Goal: Transaction & Acquisition: Obtain resource

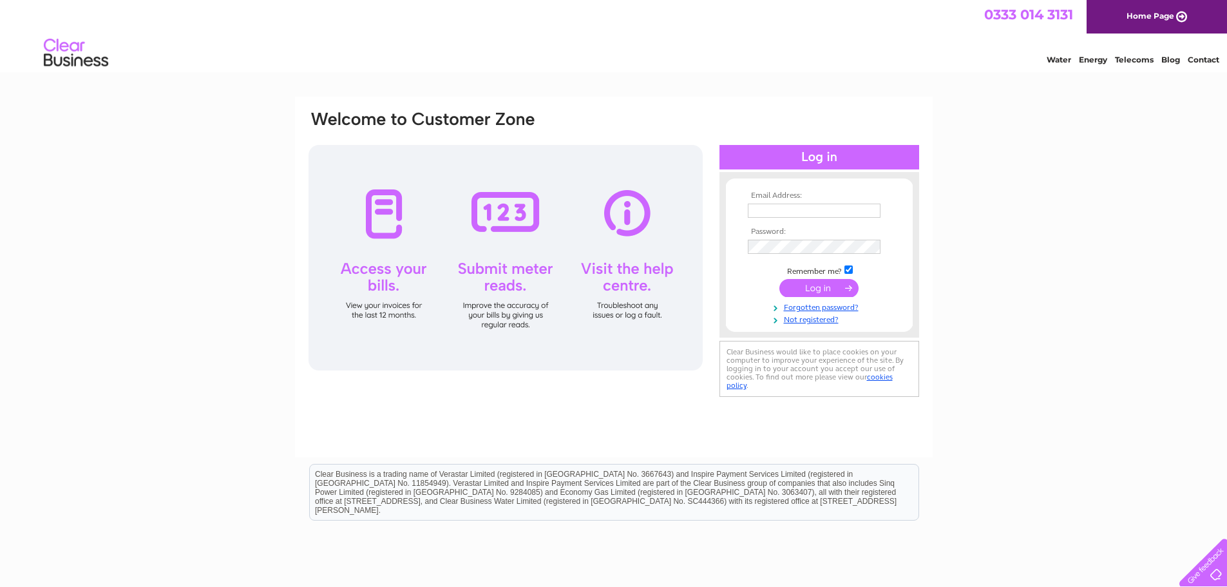
type input "mariagilligan@metronet.co.uk"
click at [819, 289] on input "submit" at bounding box center [818, 288] width 79 height 18
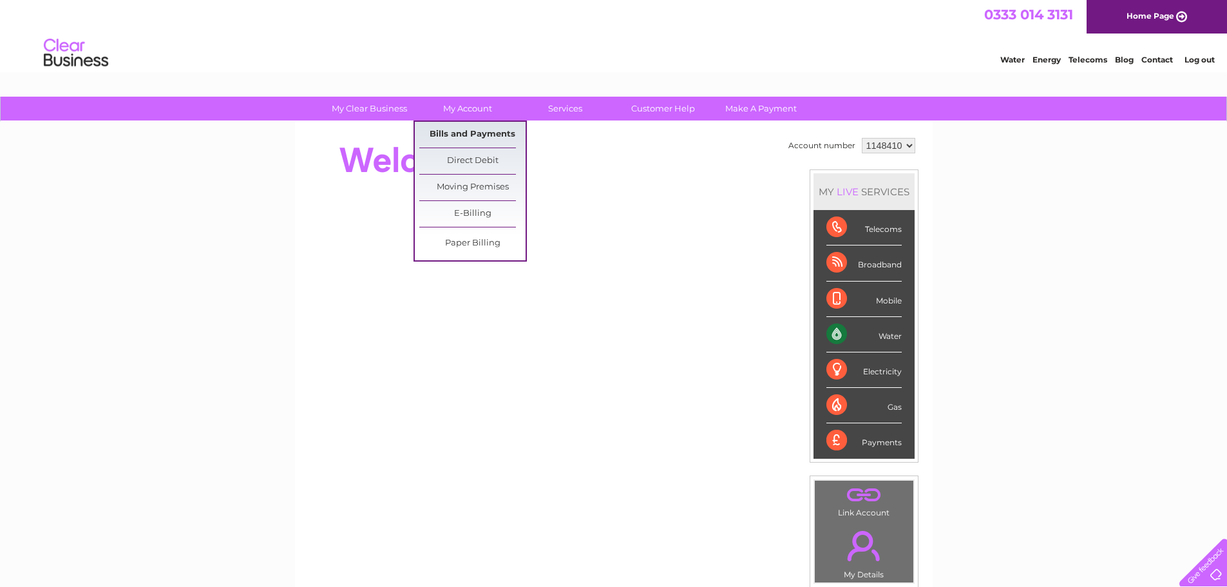
click at [489, 140] on link "Bills and Payments" at bounding box center [472, 135] width 106 height 26
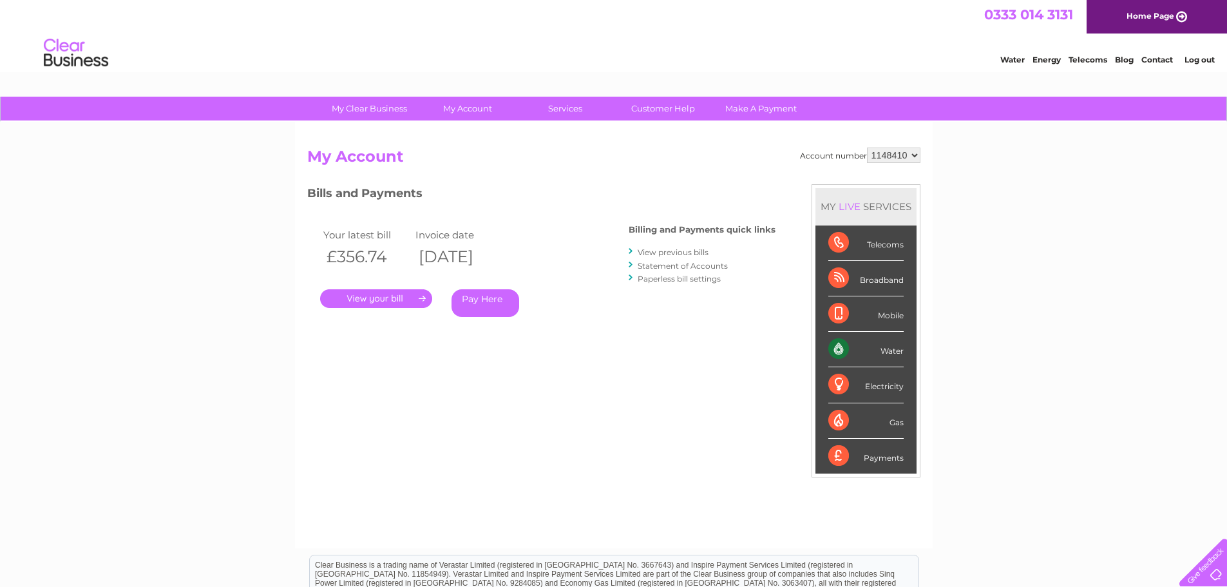
click at [387, 292] on link "." at bounding box center [376, 298] width 112 height 19
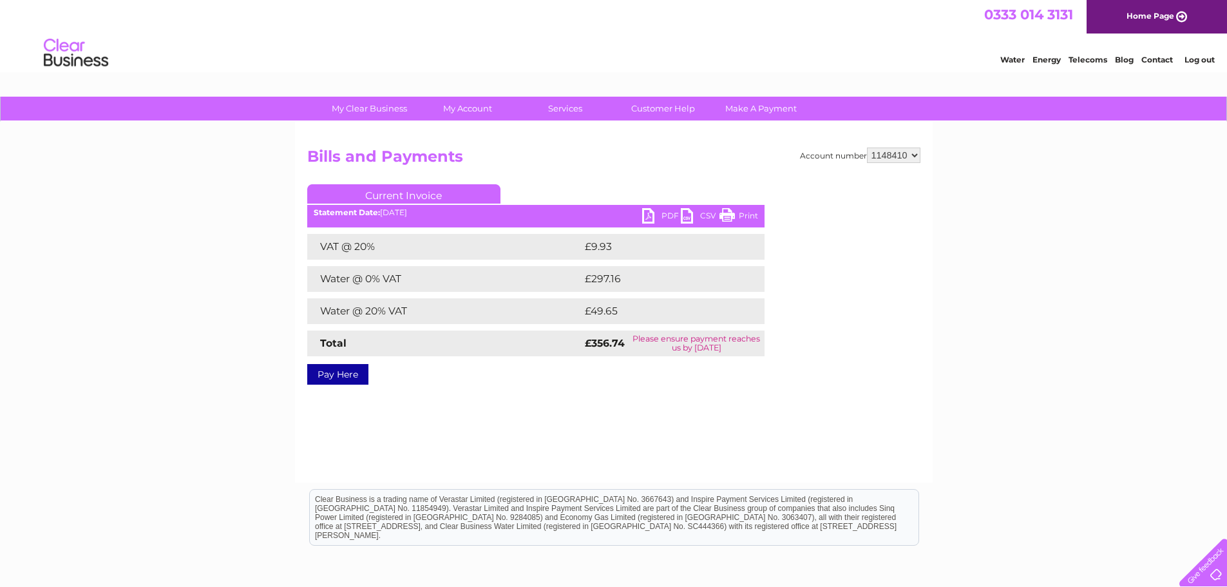
click at [662, 216] on link "PDF" at bounding box center [661, 217] width 39 height 19
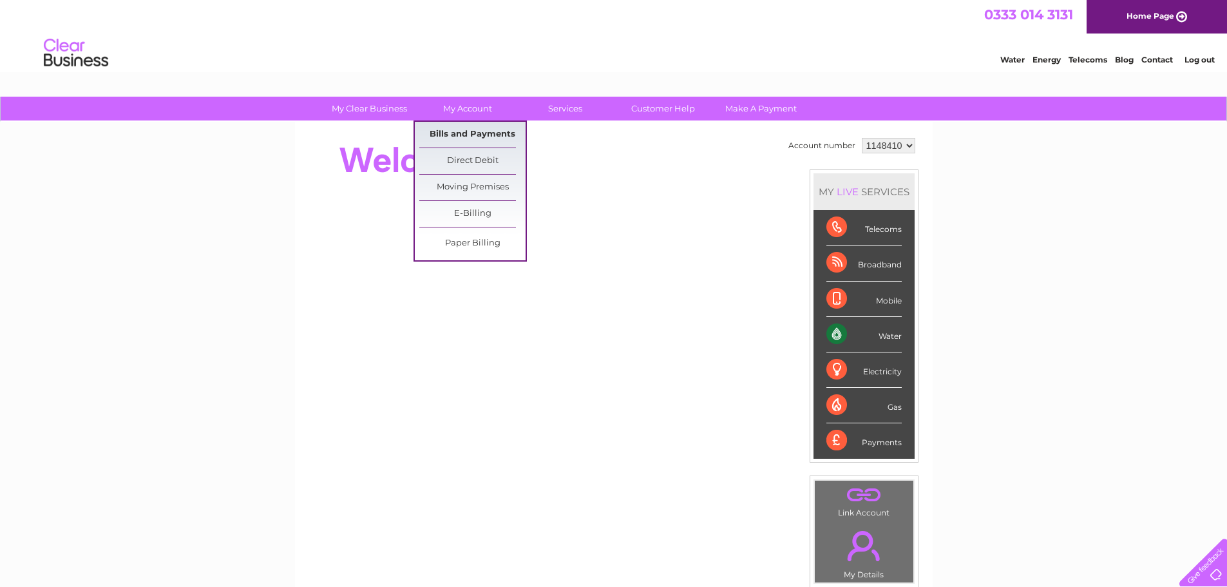
click at [506, 130] on link "Bills and Payments" at bounding box center [472, 135] width 106 height 26
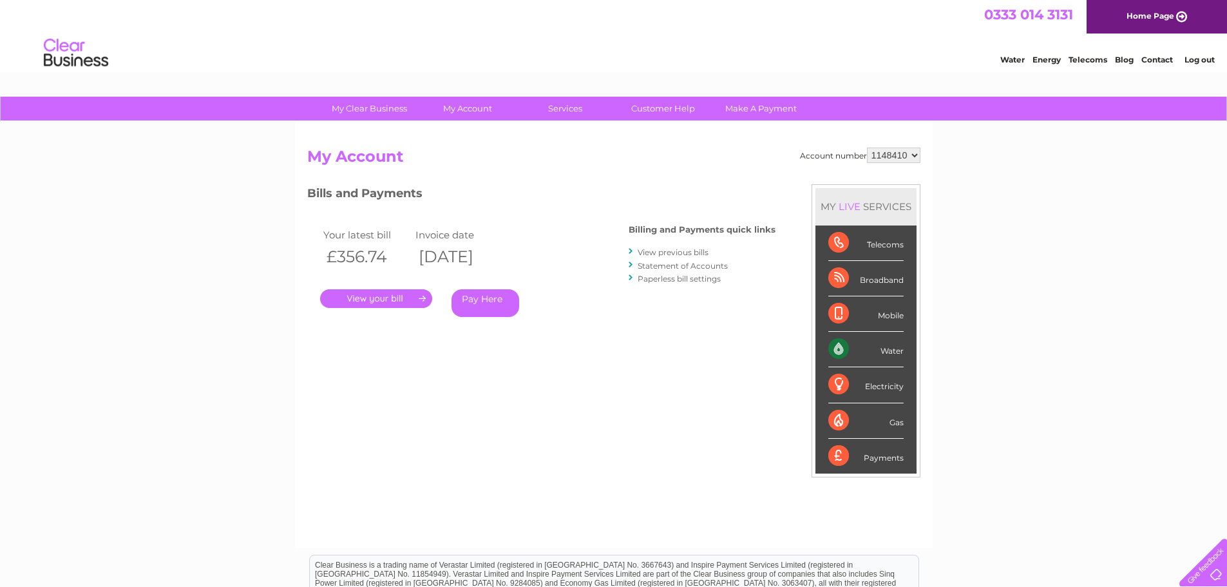
click at [415, 299] on link "." at bounding box center [376, 298] width 112 height 19
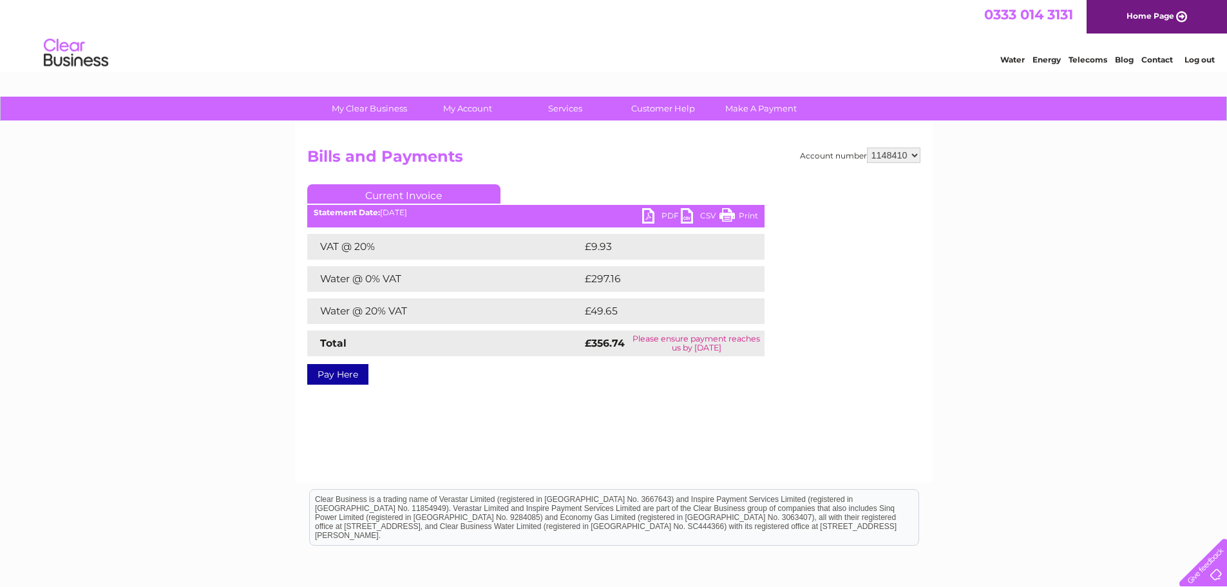
click at [698, 216] on link "CSV" at bounding box center [700, 217] width 39 height 19
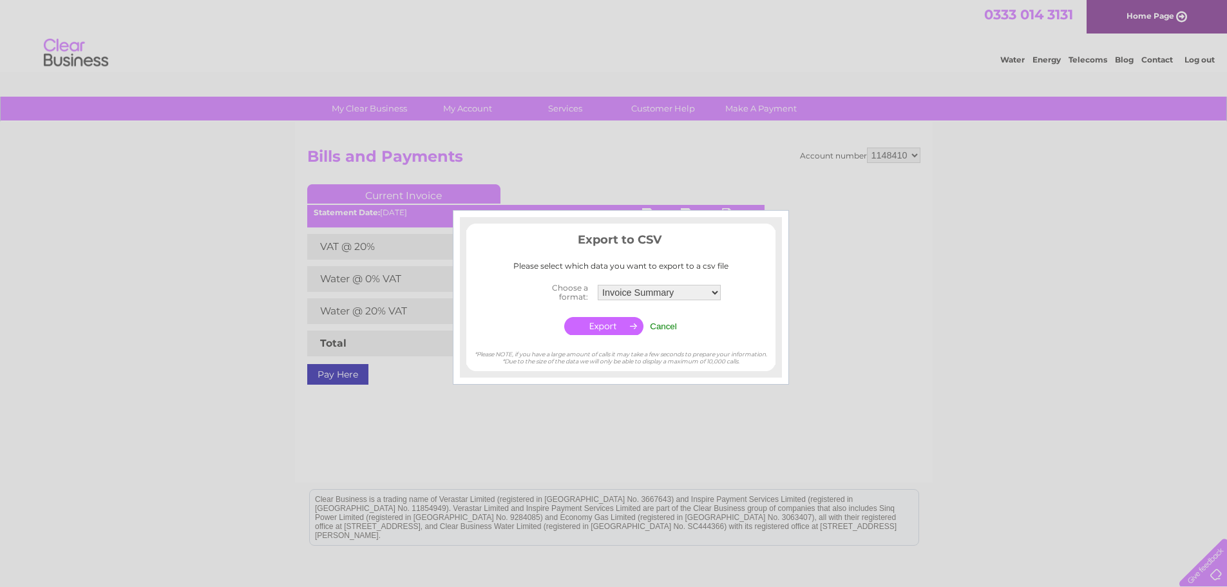
click at [659, 325] on input "Cancel" at bounding box center [663, 326] width 27 height 10
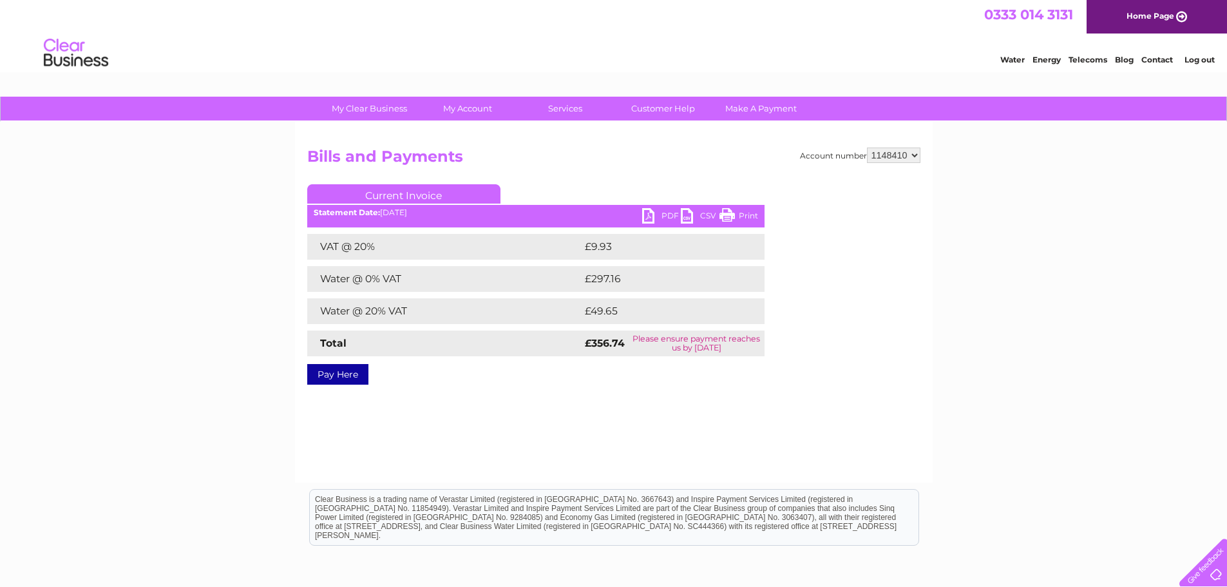
click at [649, 220] on link "PDF" at bounding box center [661, 217] width 39 height 19
click at [425, 187] on link "Current Invoice" at bounding box center [403, 193] width 193 height 19
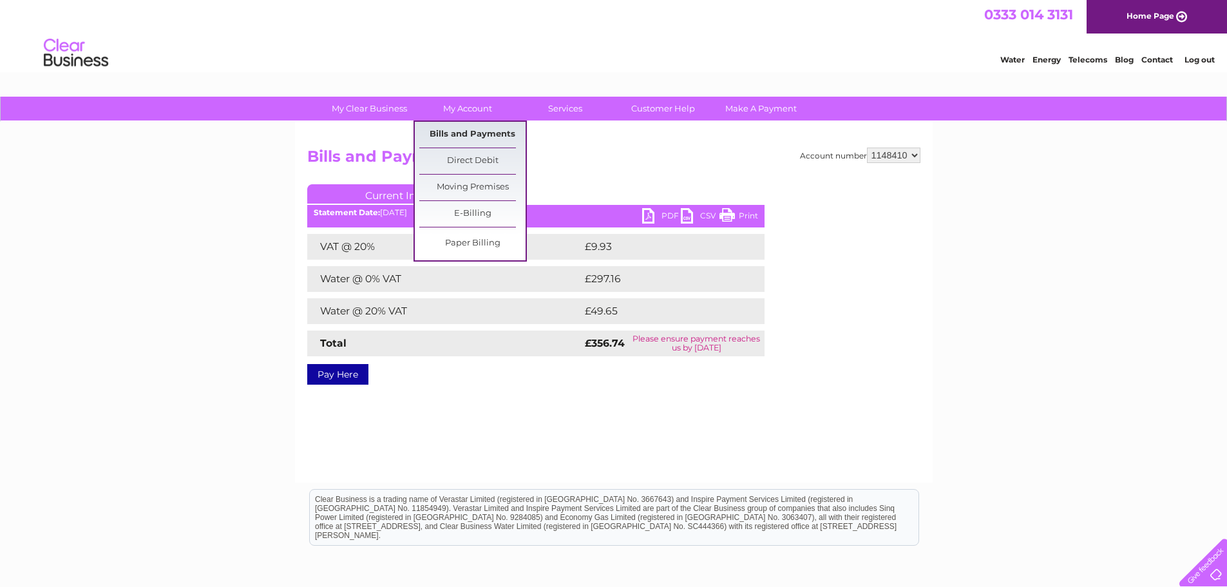
click at [493, 137] on link "Bills and Payments" at bounding box center [472, 135] width 106 height 26
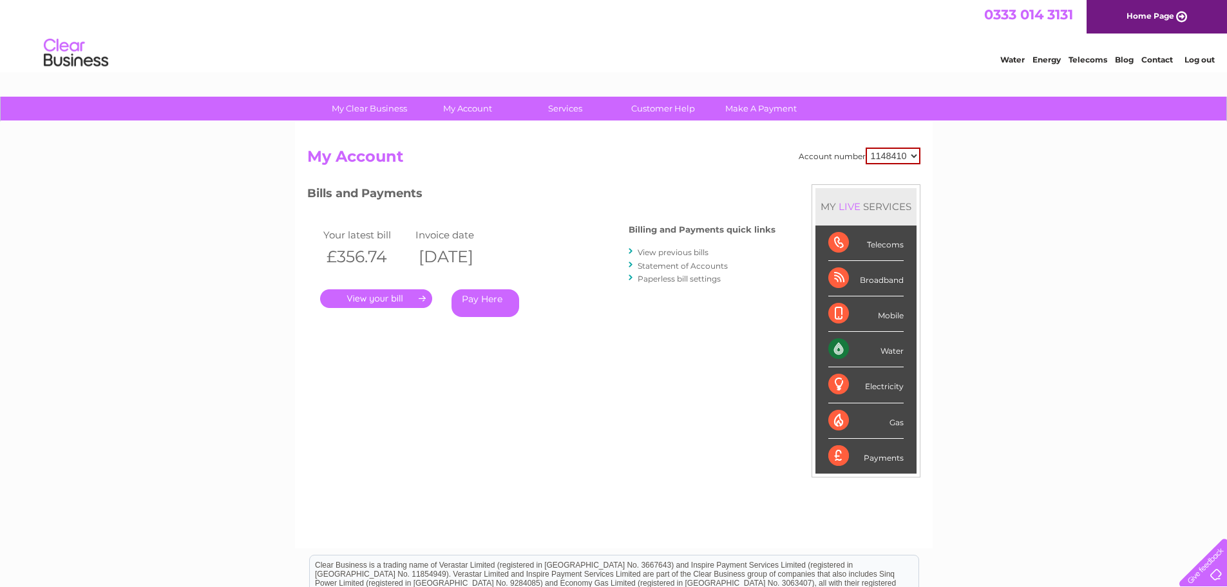
scroll to position [64, 0]
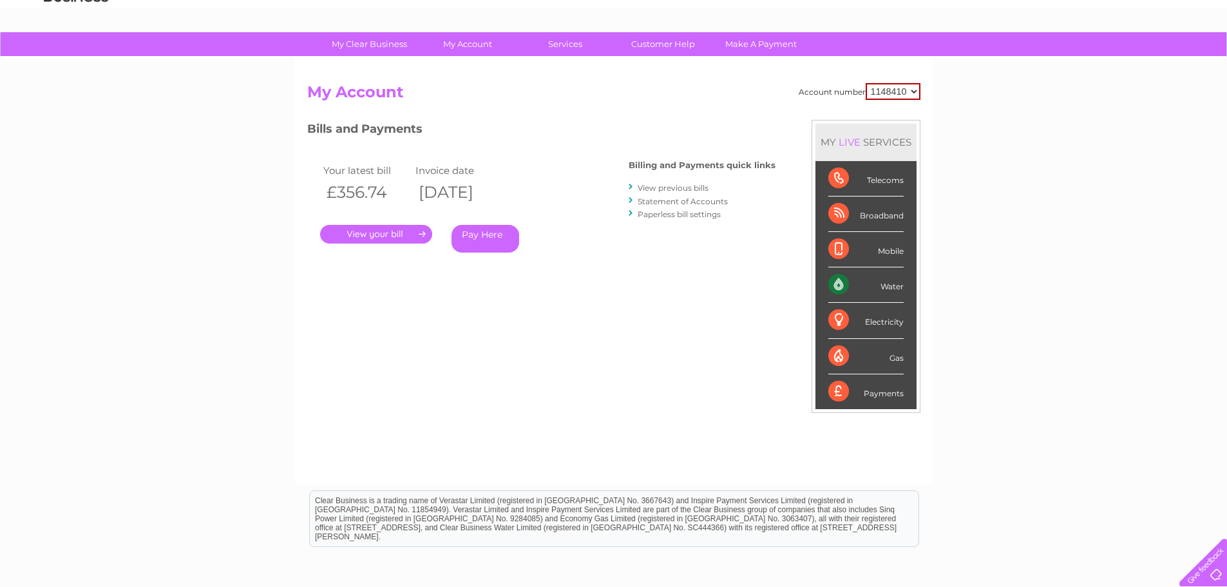
click at [695, 188] on link "View previous bills" at bounding box center [673, 188] width 71 height 10
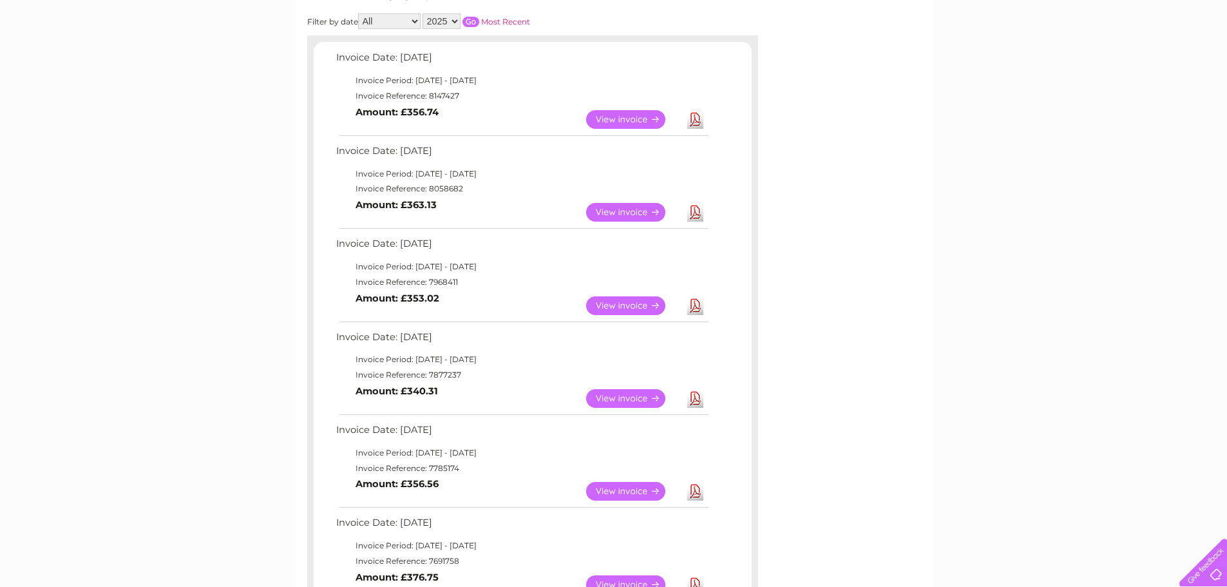
scroll to position [193, 0]
click at [638, 213] on link "View" at bounding box center [633, 211] width 95 height 19
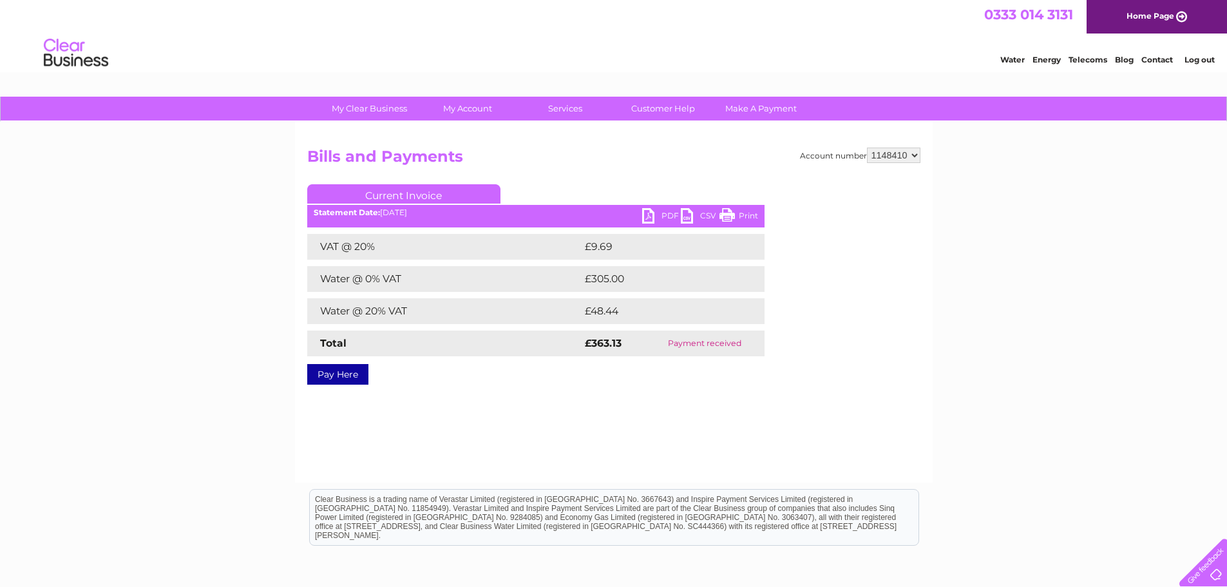
click at [648, 214] on link "PDF" at bounding box center [661, 217] width 39 height 19
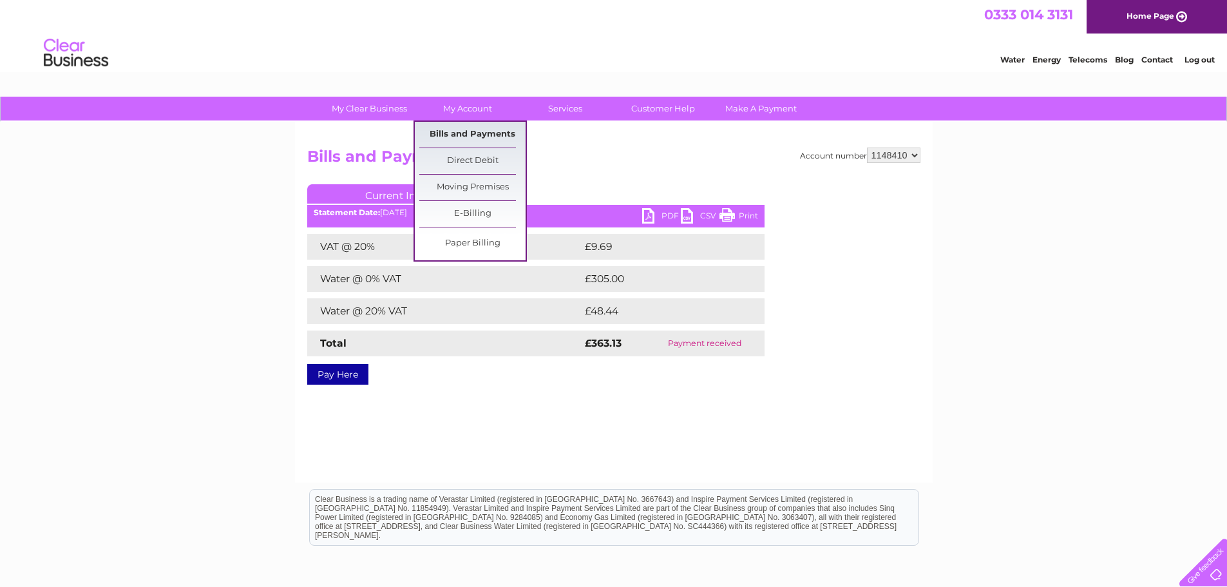
click at [493, 129] on link "Bills and Payments" at bounding box center [472, 135] width 106 height 26
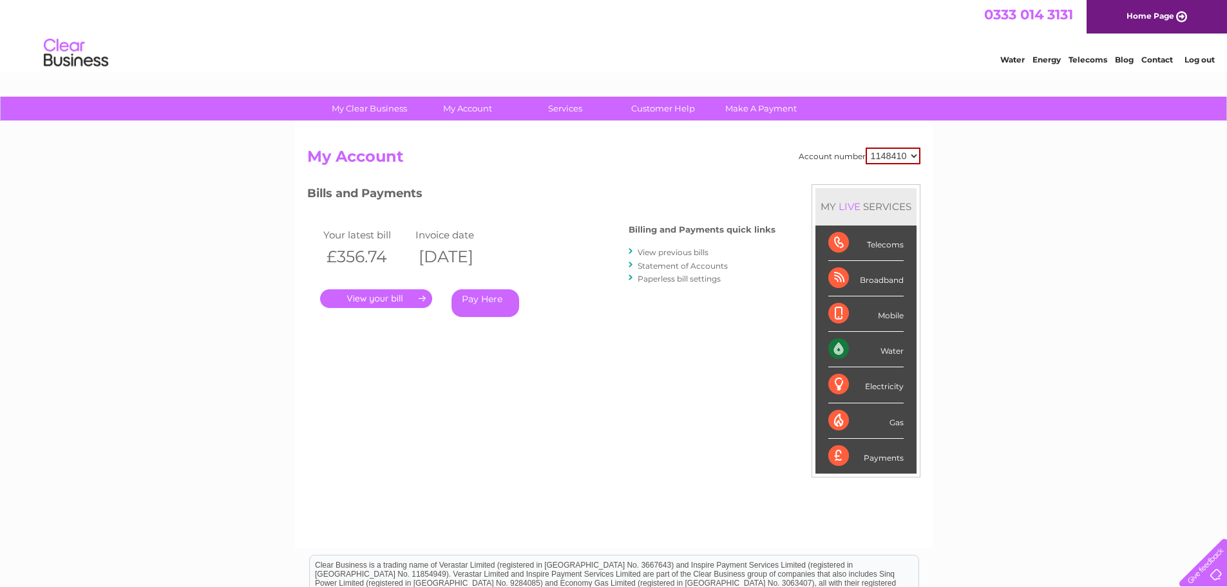
click at [689, 262] on link "Statement of Accounts" at bounding box center [683, 266] width 90 height 10
click at [660, 253] on link "View previous bills" at bounding box center [673, 252] width 71 height 10
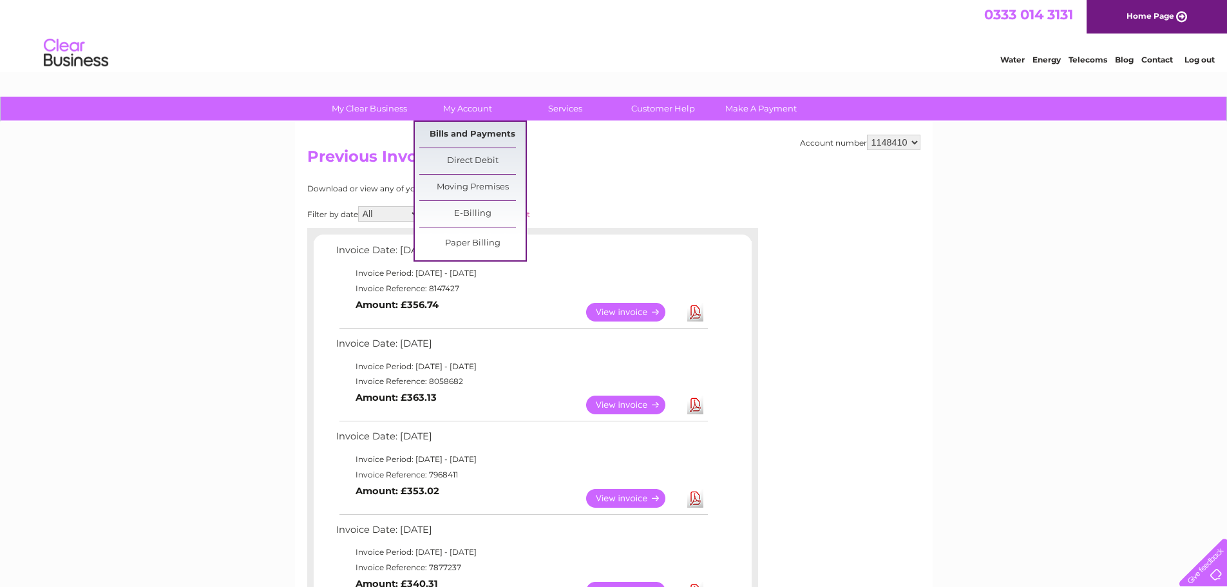
click at [471, 133] on link "Bills and Payments" at bounding box center [472, 135] width 106 height 26
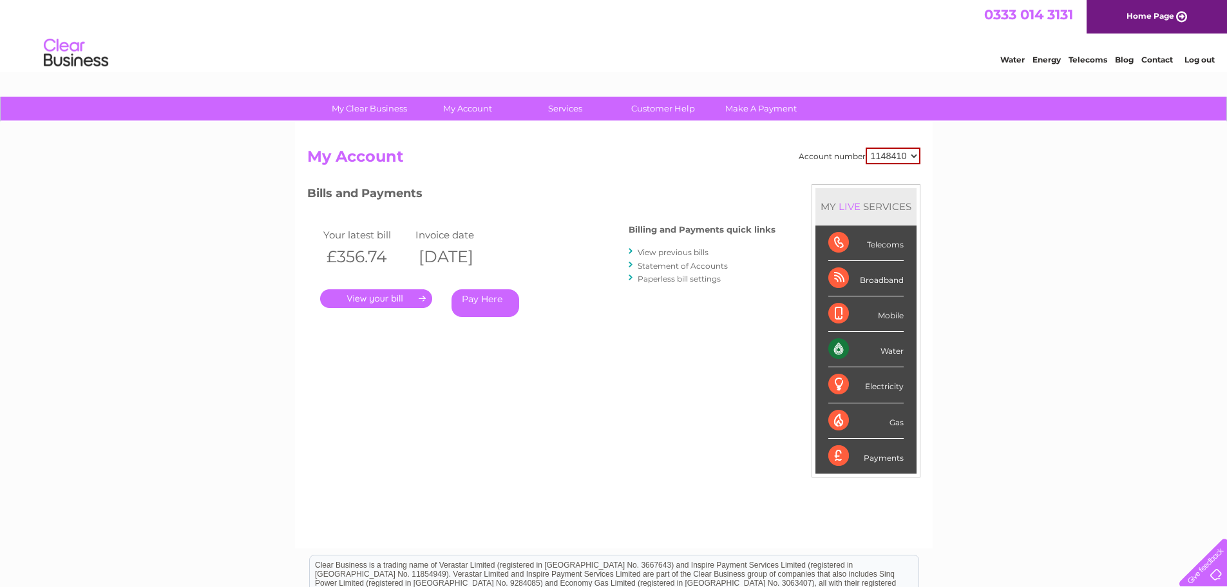
click at [702, 267] on link "Statement of Accounts" at bounding box center [683, 266] width 90 height 10
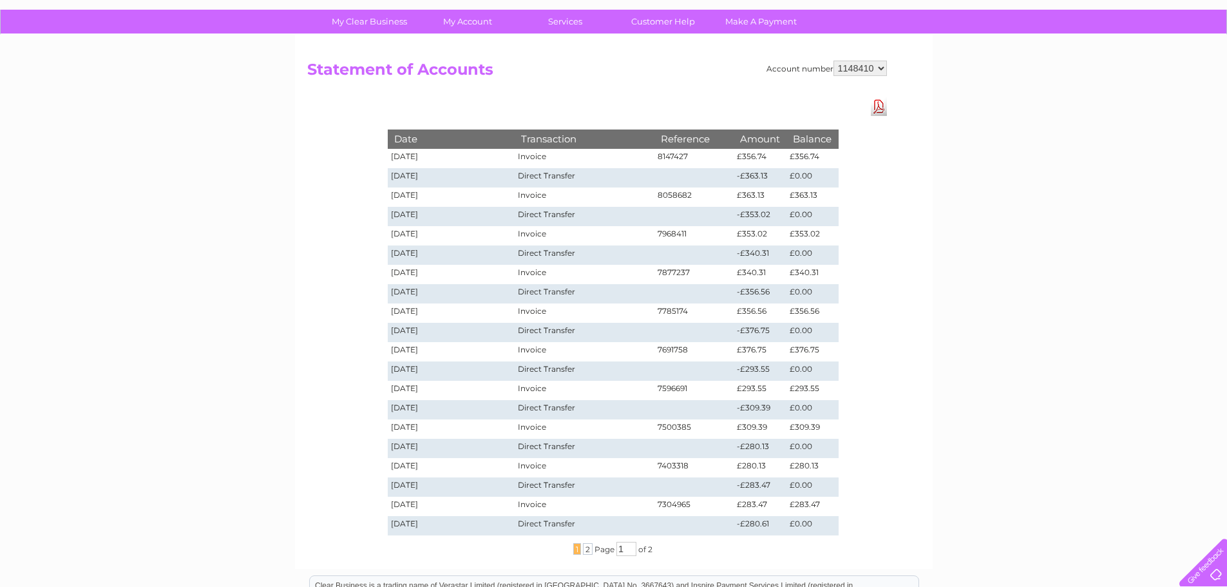
scroll to position [64, 0]
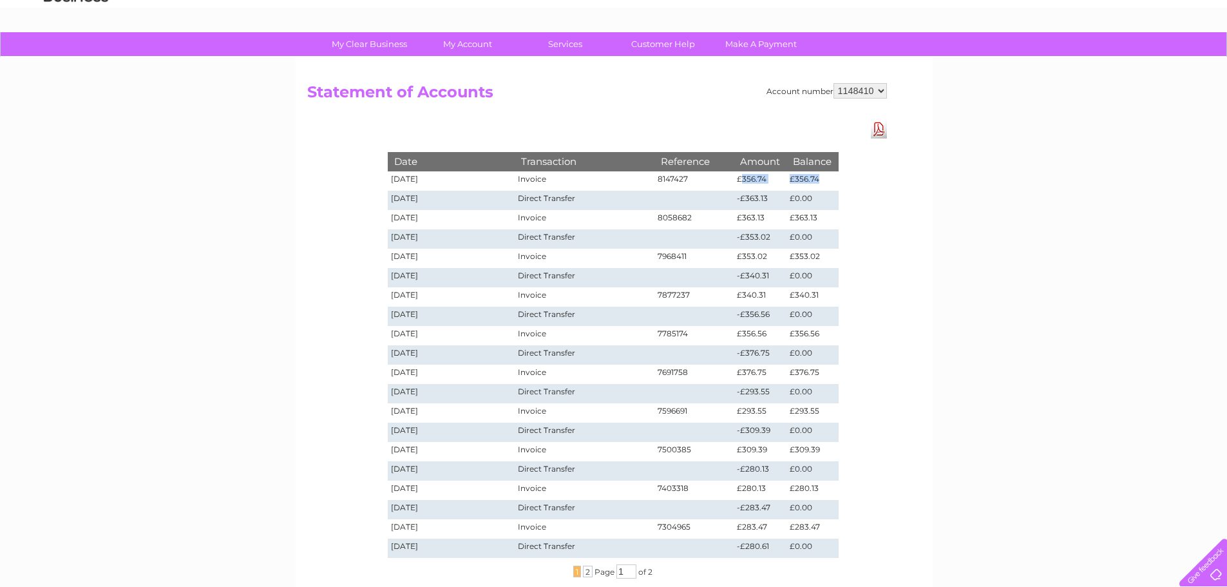
drag, startPoint x: 823, startPoint y: 180, endPoint x: 740, endPoint y: 180, distance: 83.1
click at [740, 180] on tr "[DATE] Invoice 8147427 £356.74 £356.74" at bounding box center [613, 180] width 451 height 19
click at [850, 182] on div "Date Transaction Reference Amount Balance [DATE] Invoice 8147427 £356.74 £356.7…" at bounding box center [613, 349] width 515 height 458
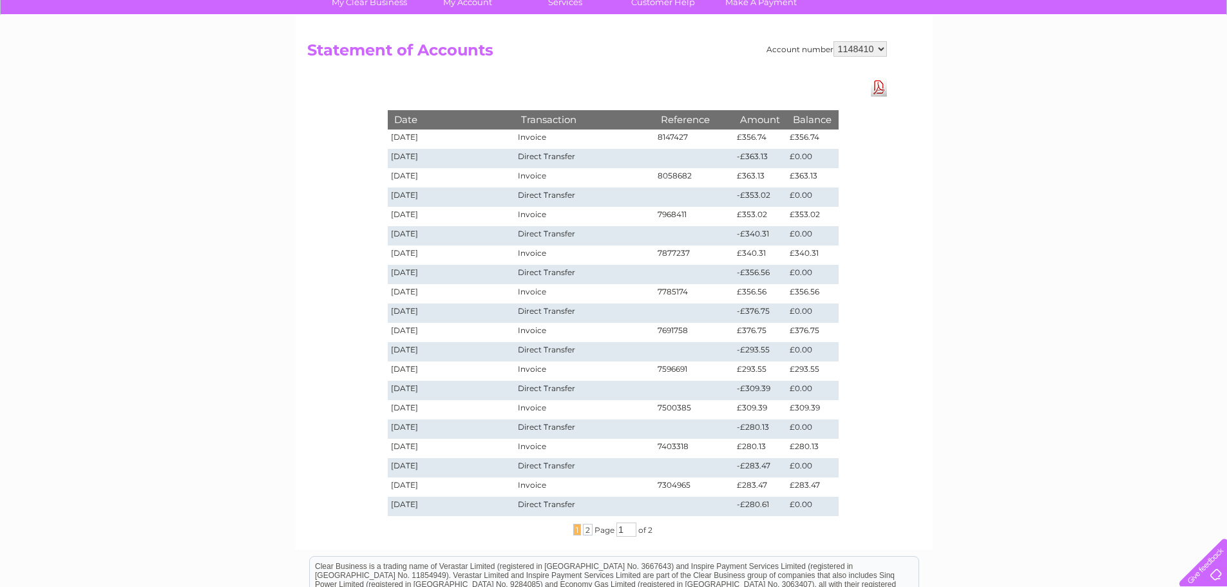
scroll to position [129, 0]
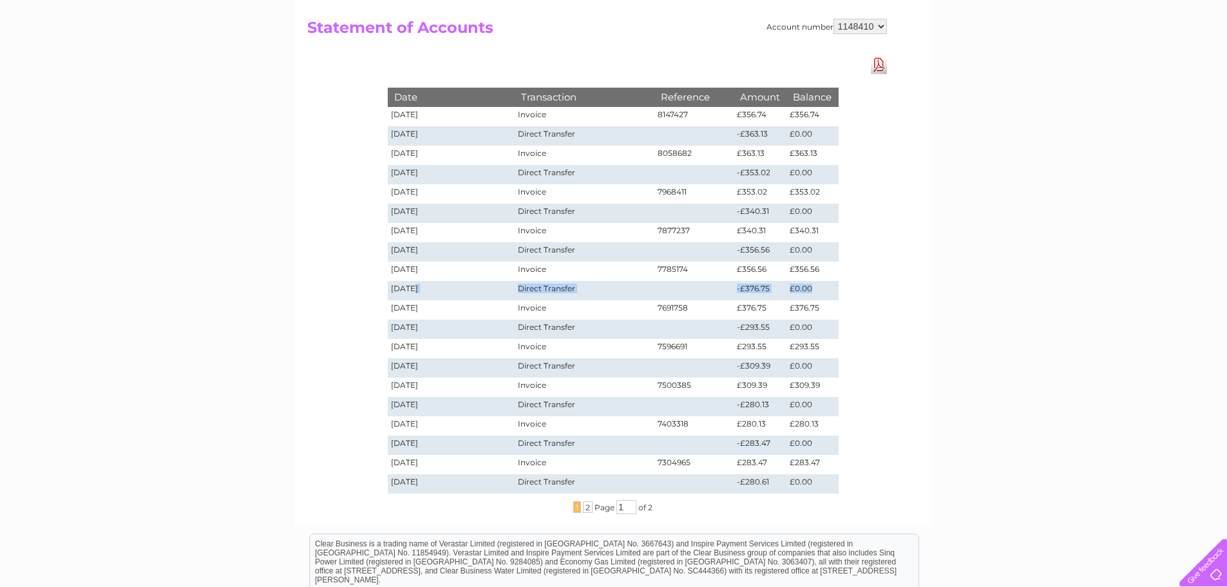
drag, startPoint x: 809, startPoint y: 292, endPoint x: 410, endPoint y: 287, distance: 398.7
click at [410, 287] on tr "[DATE] Direct Transfer -£376.75 £0.00" at bounding box center [613, 290] width 451 height 19
click at [458, 291] on td "[DATE]" at bounding box center [452, 290] width 128 height 19
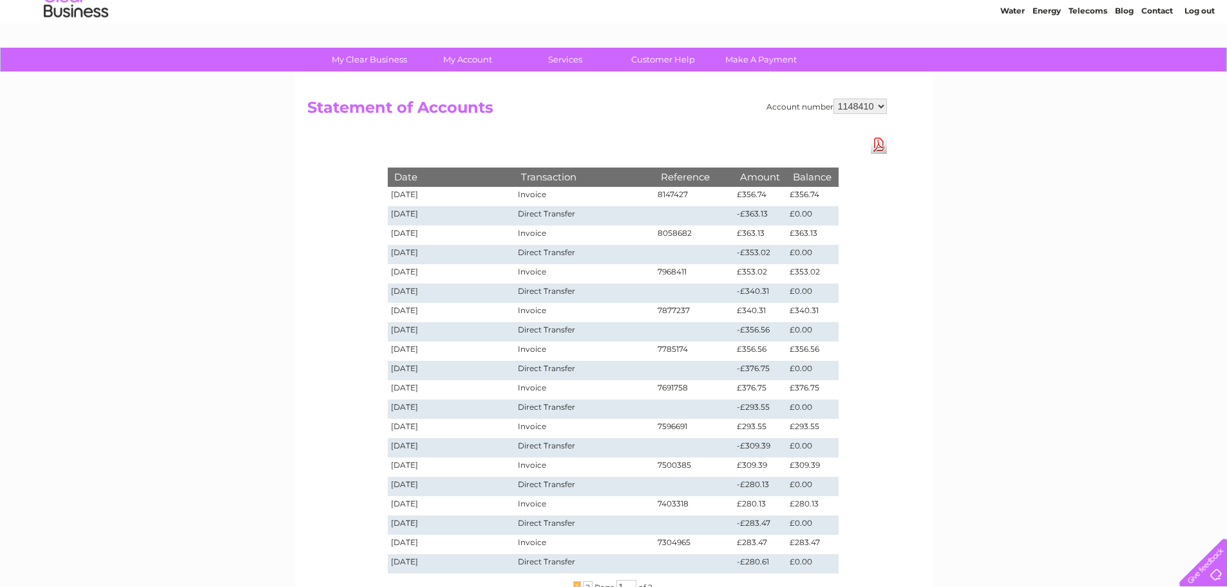
scroll to position [169, 0]
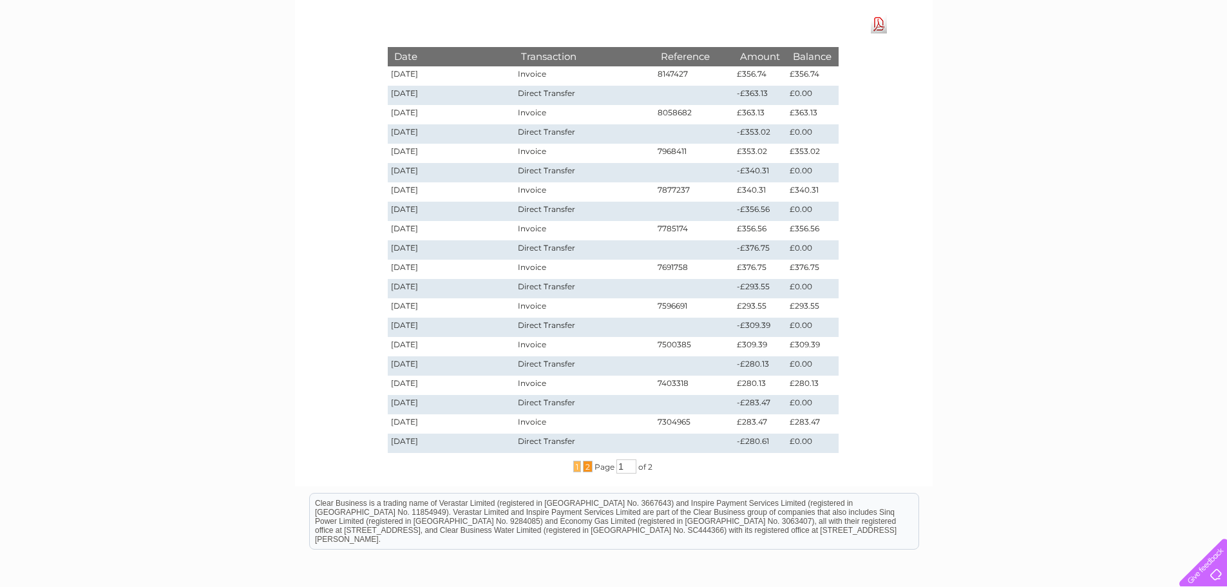
click at [588, 466] on span "2" at bounding box center [588, 467] width 10 height 12
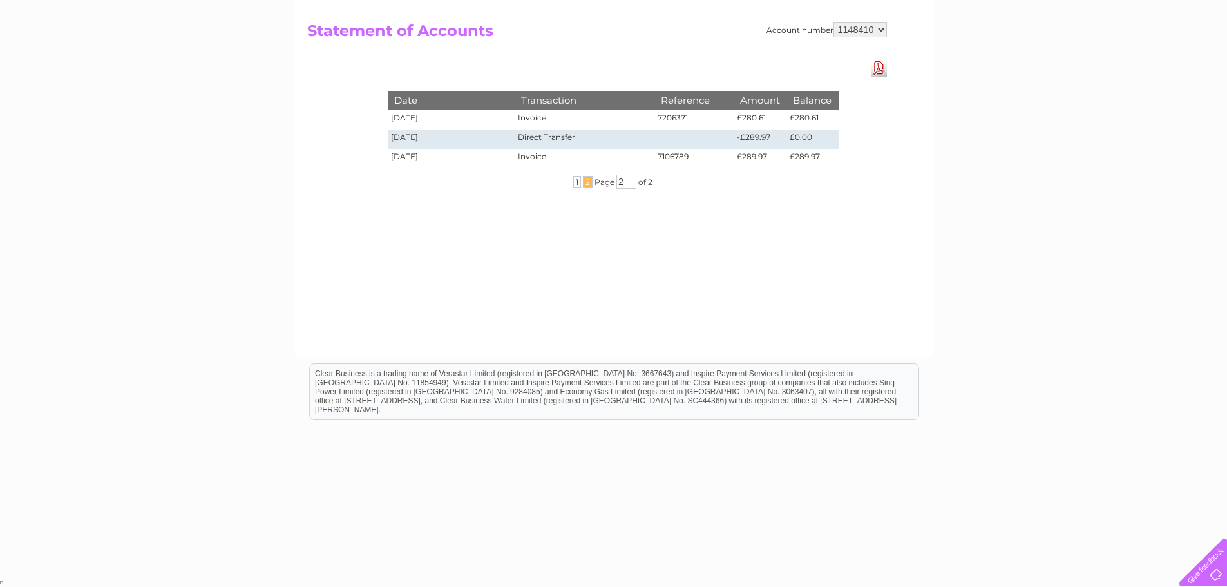
scroll to position [126, 0]
click at [576, 184] on span "1" at bounding box center [577, 182] width 8 height 12
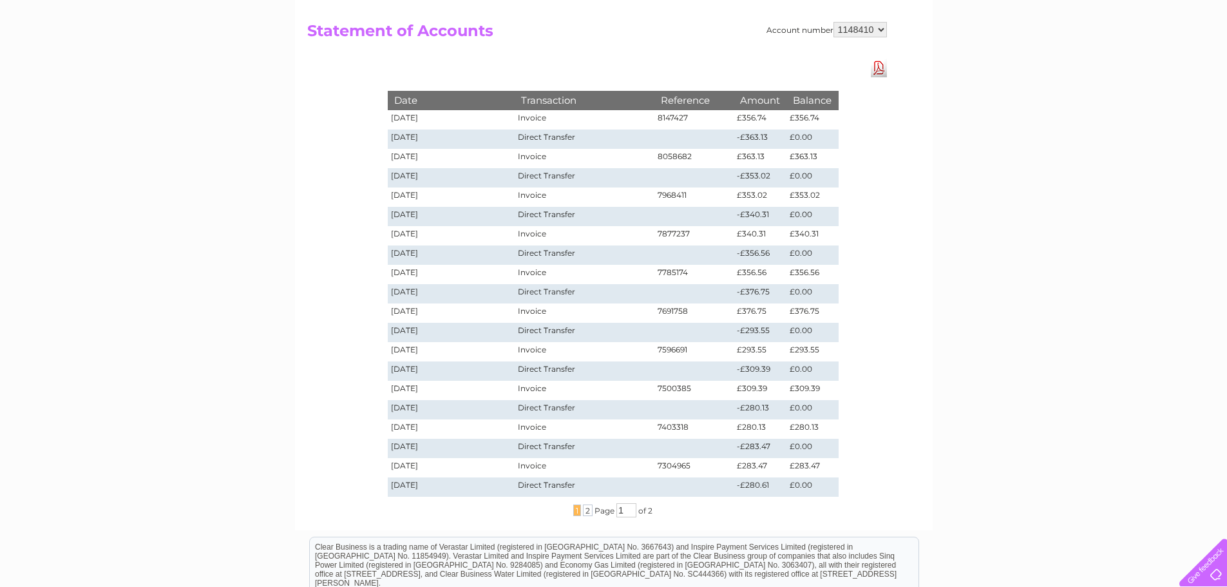
scroll to position [169, 0]
